Goal: Transaction & Acquisition: Purchase product/service

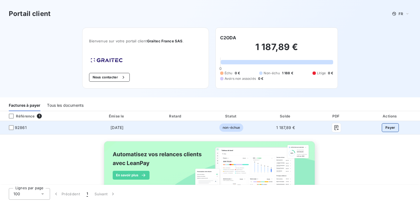
click at [387, 128] on button "Payer" at bounding box center [390, 127] width 17 height 9
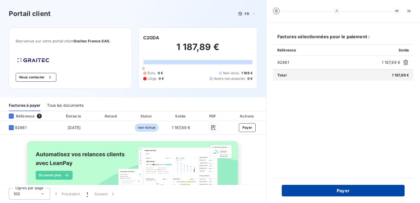
click at [349, 191] on button "Payer" at bounding box center [343, 191] width 123 height 12
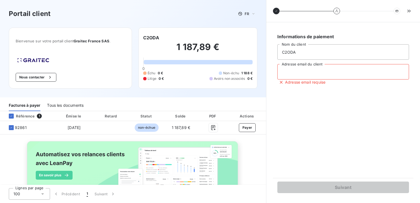
click at [329, 68] on input "Adresse email du client" at bounding box center [343, 71] width 132 height 15
type input "[EMAIL_ADDRESS][PERSON_NAME][DOMAIN_NAME]"
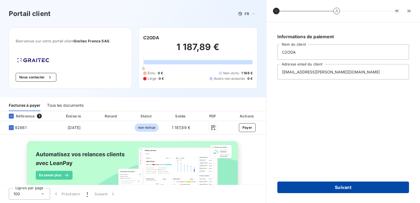
click at [352, 187] on button "Suivant" at bounding box center [343, 187] width 132 height 12
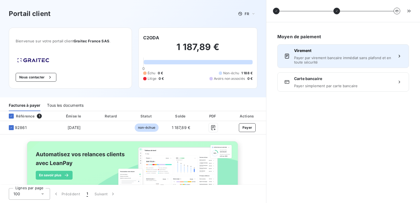
click at [314, 51] on span "Virement" at bounding box center [343, 50] width 98 height 5
